Goal: Task Accomplishment & Management: Manage account settings

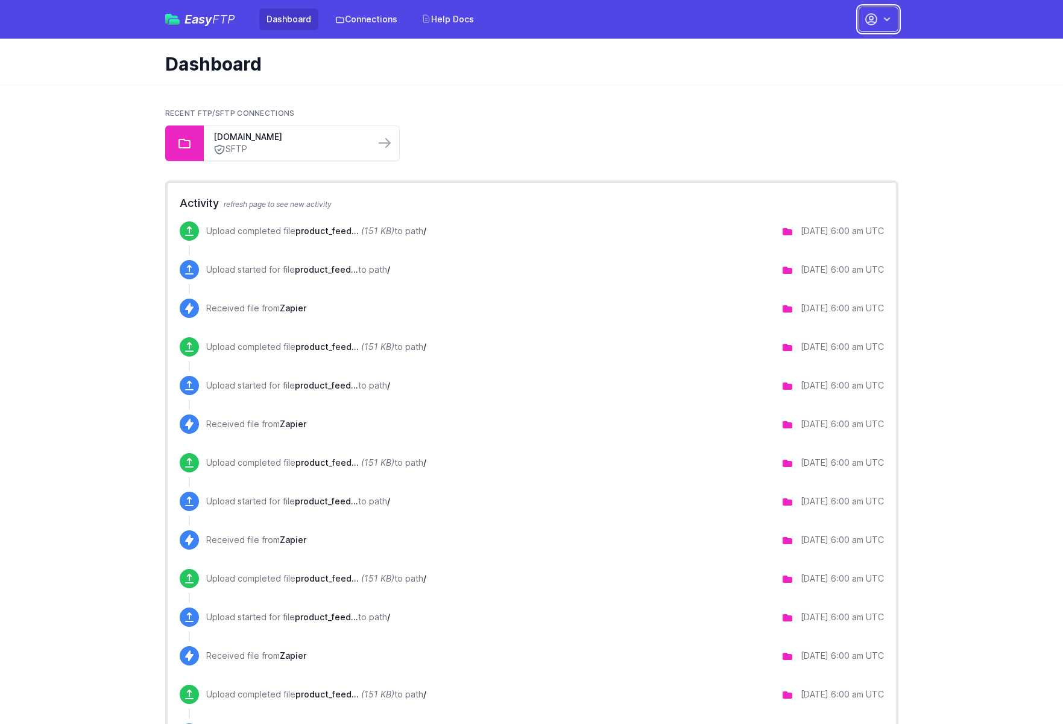
click at [877, 13] on icon "button" at bounding box center [871, 19] width 14 height 14
click at [841, 51] on link "Account Settings" at bounding box center [841, 50] width 116 height 22
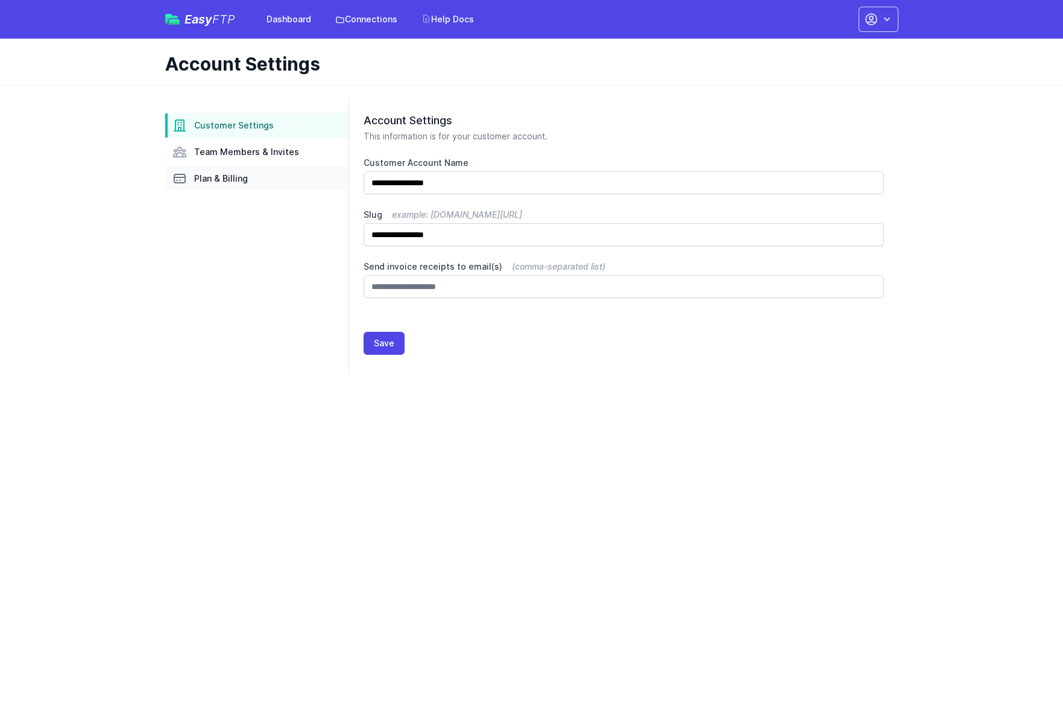
click at [219, 172] on span "Plan & Billing" at bounding box center [221, 178] width 54 height 12
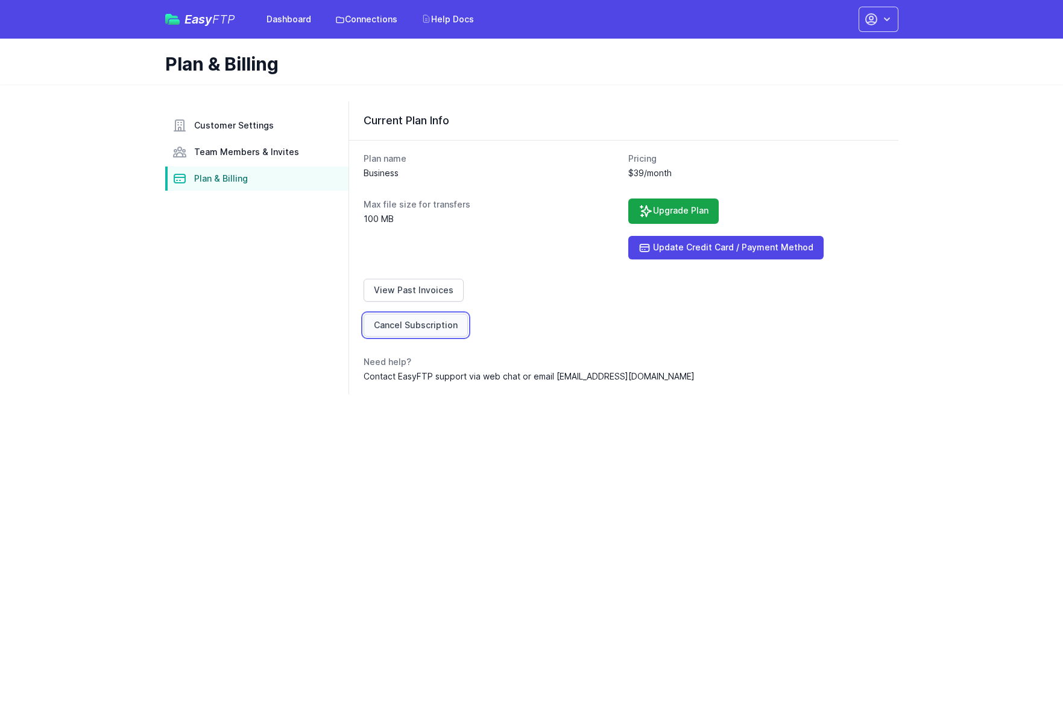
click at [453, 326] on link "Cancel Subscription" at bounding box center [416, 325] width 104 height 23
